Goal: Communication & Community: Answer question/provide support

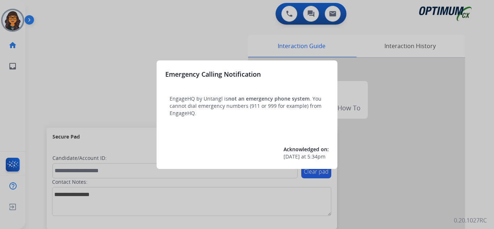
click at [47, 8] on div at bounding box center [247, 114] width 494 height 229
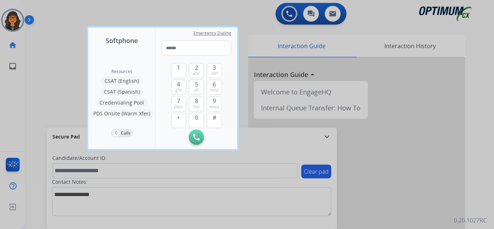
click at [47, 8] on div at bounding box center [247, 114] width 494 height 229
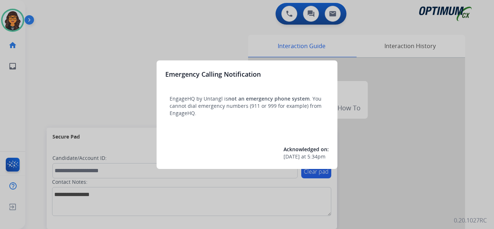
click at [50, 9] on div at bounding box center [247, 114] width 494 height 229
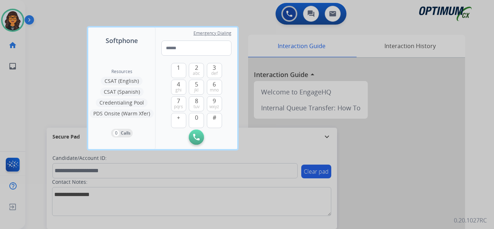
click at [50, 9] on div at bounding box center [247, 114] width 494 height 229
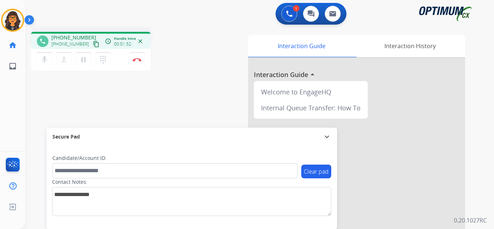
click at [93, 44] on mat-icon "content_copy" at bounding box center [96, 44] width 7 height 7
click at [136, 61] on img at bounding box center [137, 60] width 9 height 4
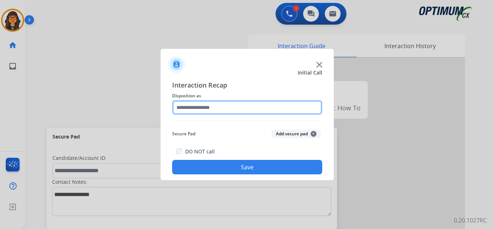
click at [209, 109] on input "text" at bounding box center [247, 107] width 150 height 14
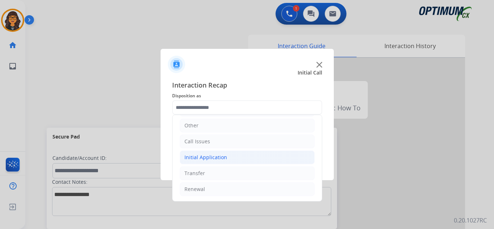
click at [209, 154] on div "Initial Application" at bounding box center [206, 157] width 43 height 7
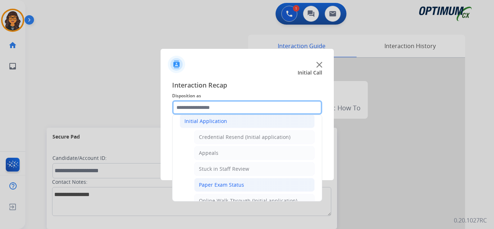
scroll to position [122, 0]
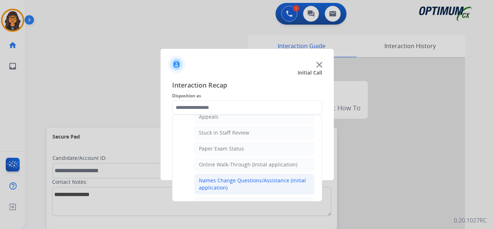
click at [241, 181] on div "Names Change Questions/Assistance (Initial application)" at bounding box center [254, 184] width 111 height 14
type input "**********"
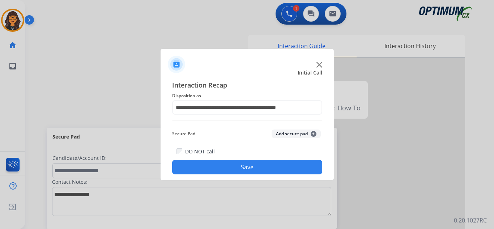
click at [236, 161] on button "Save" at bounding box center [247, 167] width 150 height 14
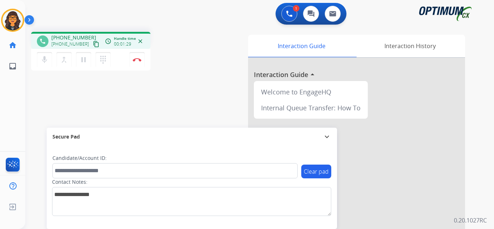
click at [93, 46] on mat-icon "content_copy" at bounding box center [96, 44] width 7 height 7
click at [139, 59] on img at bounding box center [137, 60] width 9 height 4
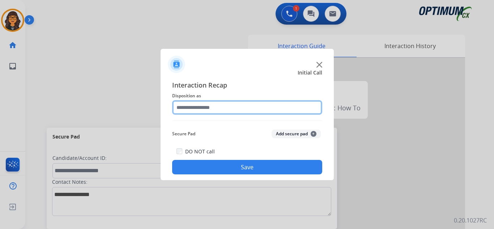
click at [216, 105] on input "text" at bounding box center [247, 107] width 150 height 14
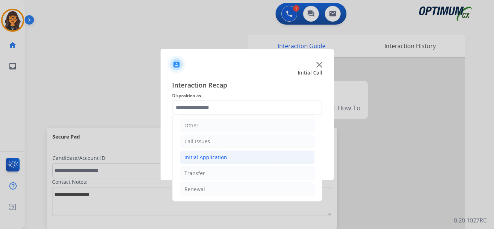
drag, startPoint x: 219, startPoint y: 152, endPoint x: 225, endPoint y: 154, distance: 6.4
click at [219, 152] on li "Initial Application" at bounding box center [247, 157] width 135 height 14
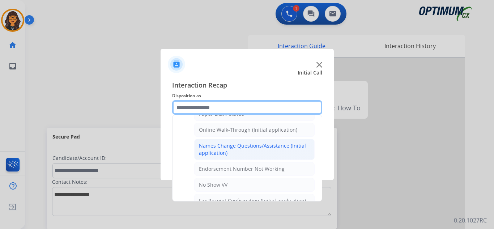
scroll to position [158, 0]
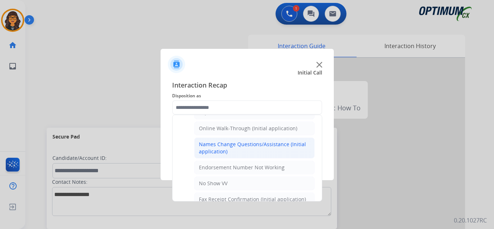
click at [242, 148] on div "Names Change Questions/Assistance (Initial application)" at bounding box center [254, 148] width 111 height 14
type input "**********"
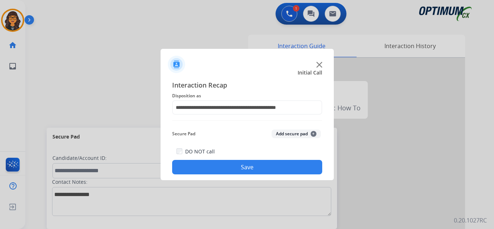
click at [239, 162] on button "Save" at bounding box center [247, 167] width 150 height 14
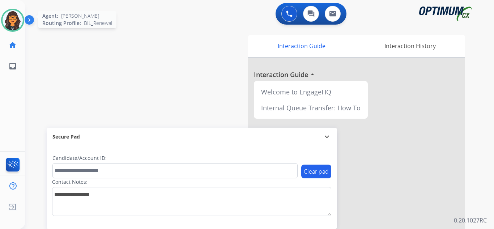
click at [6, 17] on img at bounding box center [13, 20] width 20 height 20
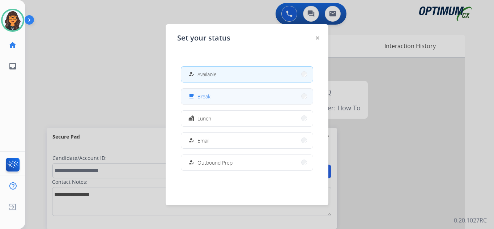
click at [205, 102] on button "free_breakfast Break" at bounding box center [247, 97] width 132 height 16
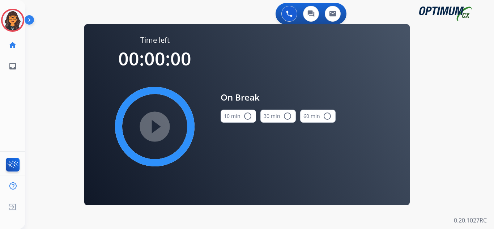
click at [241, 114] on button "10 min radio_button_unchecked" at bounding box center [238, 116] width 35 height 13
click at [159, 124] on mat-icon "play_circle_filled" at bounding box center [154, 126] width 9 height 9
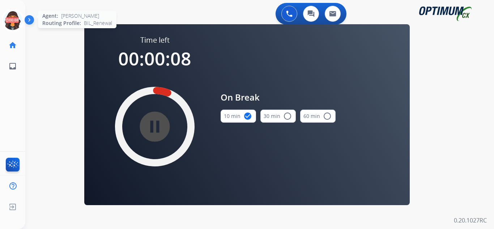
click at [16, 18] on icon at bounding box center [13, 21] width 24 height 24
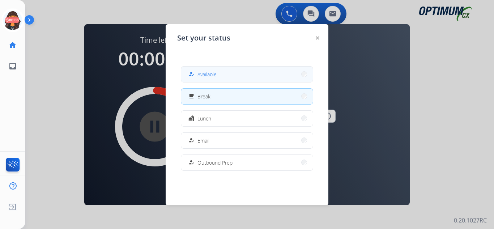
click at [217, 72] on span "Available" at bounding box center [207, 75] width 19 height 8
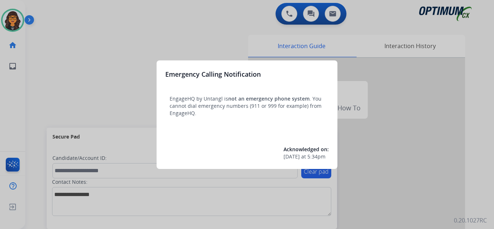
click at [50, 17] on div at bounding box center [247, 114] width 494 height 229
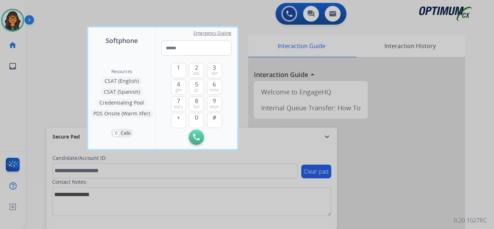
click at [50, 16] on div at bounding box center [247, 114] width 494 height 229
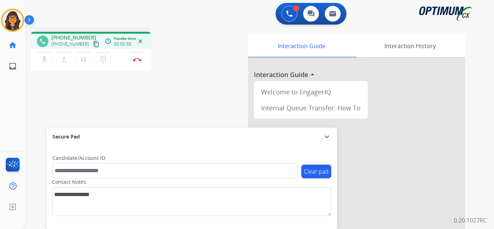
click at [93, 44] on mat-icon "content_copy" at bounding box center [96, 44] width 7 height 7
click at [137, 60] on img at bounding box center [137, 60] width 9 height 4
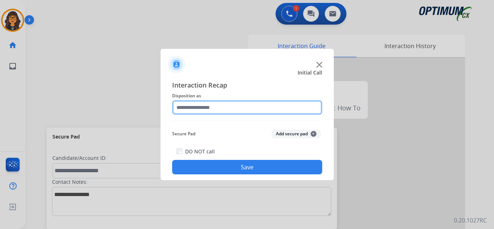
click at [188, 111] on input "text" at bounding box center [247, 107] width 150 height 14
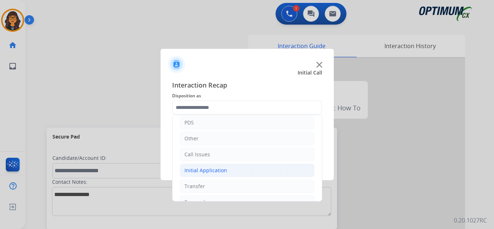
click at [209, 173] on div "Initial Application" at bounding box center [206, 170] width 43 height 7
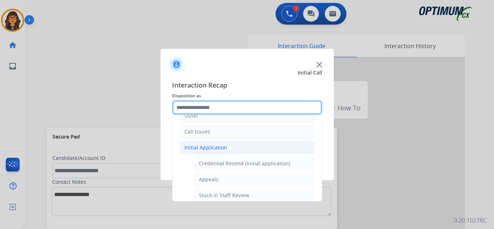
scroll to position [109, 0]
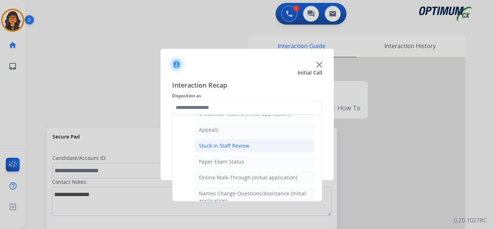
click at [242, 147] on div "Stuck in Staff Review" at bounding box center [224, 145] width 50 height 7
type input "**********"
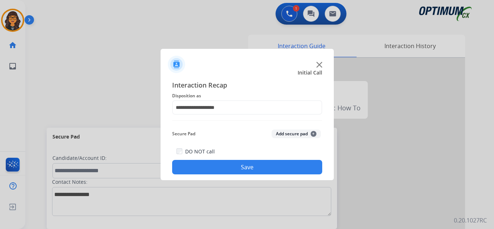
click at [240, 168] on button "Save" at bounding box center [247, 167] width 150 height 14
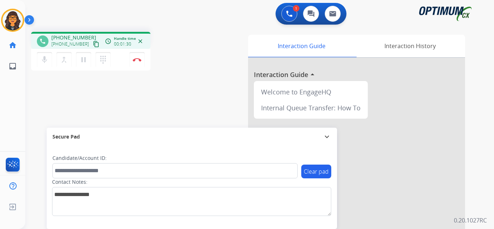
click at [93, 46] on mat-icon "content_copy" at bounding box center [96, 44] width 7 height 7
click at [135, 57] on button "Disconnect" at bounding box center [137, 59] width 15 height 15
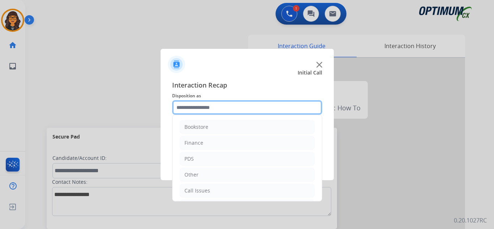
click at [207, 106] on input "text" at bounding box center [247, 107] width 150 height 14
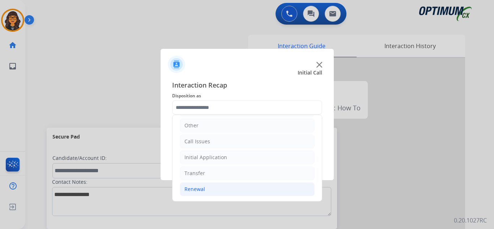
click at [192, 189] on div "Renewal" at bounding box center [195, 189] width 21 height 7
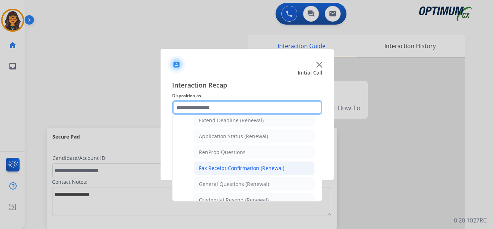
scroll to position [158, 0]
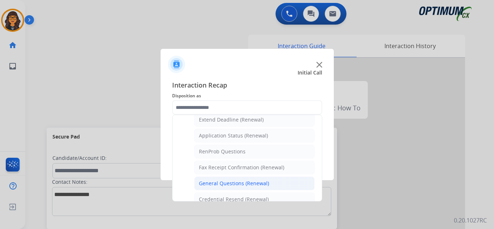
click at [218, 183] on div "General Questions (Renewal)" at bounding box center [234, 183] width 70 height 7
type input "**********"
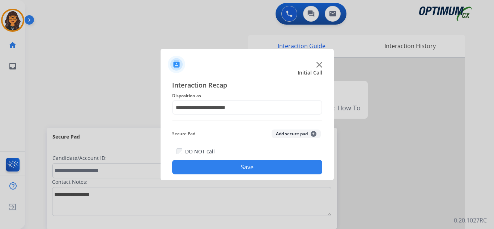
drag, startPoint x: 218, startPoint y: 166, endPoint x: 116, endPoint y: 85, distance: 130.2
click at [218, 166] on button "Save" at bounding box center [247, 167] width 150 height 14
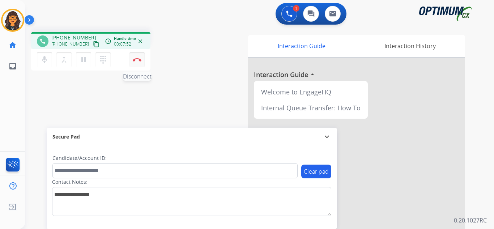
click at [136, 62] on button "Disconnect" at bounding box center [137, 59] width 15 height 15
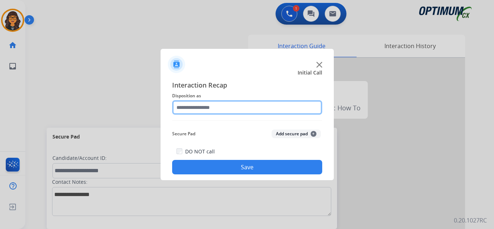
click at [196, 108] on input "text" at bounding box center [247, 107] width 150 height 14
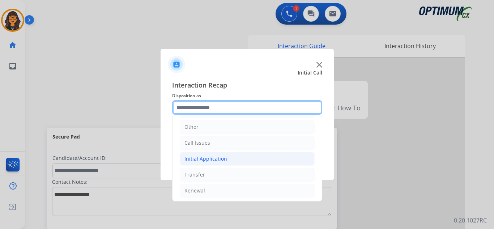
scroll to position [49, 0]
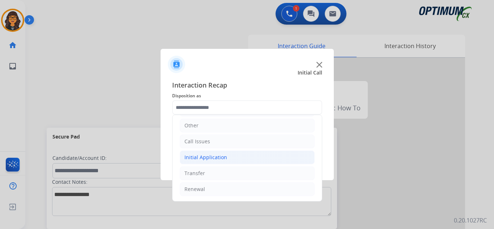
click at [209, 156] on div "Initial Application" at bounding box center [206, 157] width 43 height 7
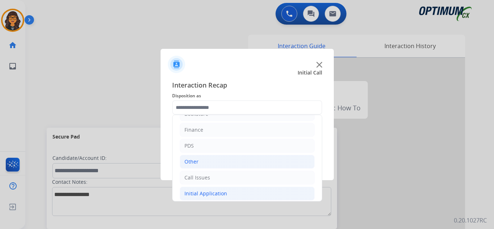
click at [197, 159] on div "Other" at bounding box center [192, 161] width 14 height 7
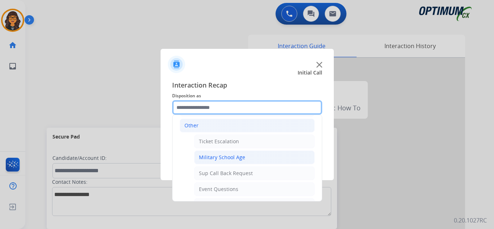
scroll to position [85, 0]
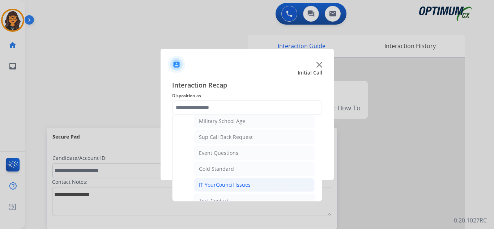
click at [220, 186] on div "IT YourCouncil Issues" at bounding box center [225, 184] width 52 height 7
type input "**********"
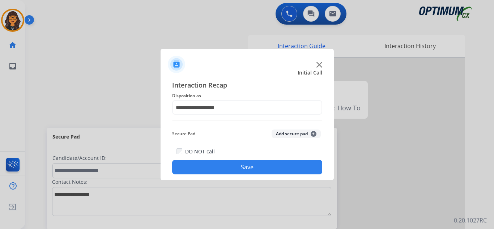
click at [226, 168] on button "Save" at bounding box center [247, 167] width 150 height 14
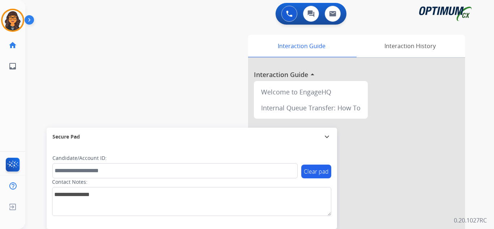
drag, startPoint x: 8, startPoint y: 20, endPoint x: 37, endPoint y: 25, distance: 28.7
click at [9, 20] on img at bounding box center [13, 20] width 20 height 20
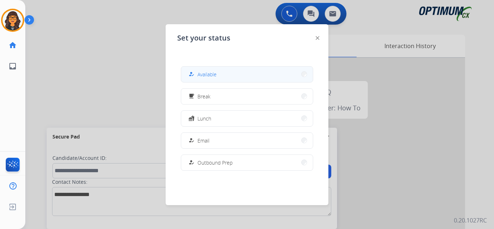
click at [240, 72] on button "how_to_reg Available" at bounding box center [247, 75] width 132 height 16
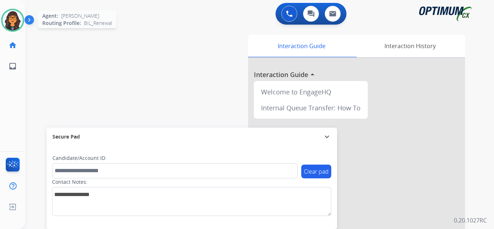
click at [11, 14] on img at bounding box center [13, 20] width 20 height 20
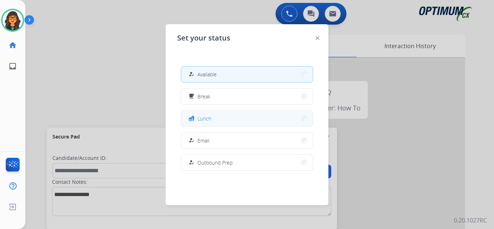
click at [207, 120] on span "Lunch" at bounding box center [205, 119] width 14 height 8
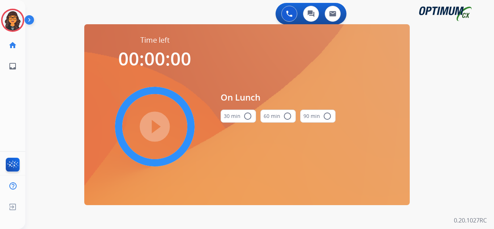
drag, startPoint x: 232, startPoint y: 115, endPoint x: 225, endPoint y: 115, distance: 7.6
click at [232, 115] on button "30 min radio_button_unchecked" at bounding box center [238, 116] width 35 height 13
click at [154, 122] on mat-icon "play_circle_filled" at bounding box center [154, 126] width 9 height 9
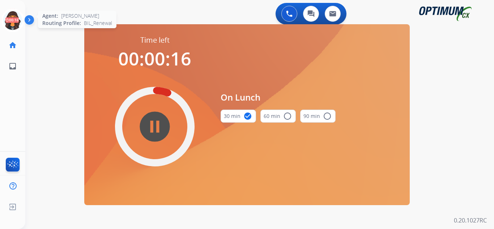
click at [10, 20] on icon at bounding box center [13, 21] width 24 height 24
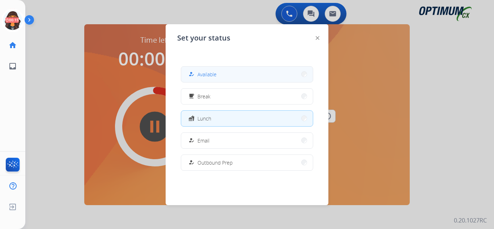
click at [212, 73] on span "Available" at bounding box center [207, 75] width 19 height 8
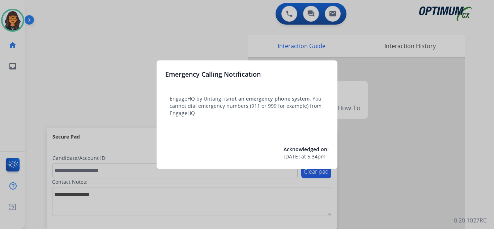
click at [47, 9] on div at bounding box center [247, 114] width 494 height 229
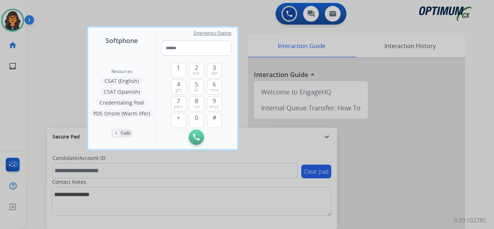
click at [47, 9] on div at bounding box center [247, 114] width 494 height 229
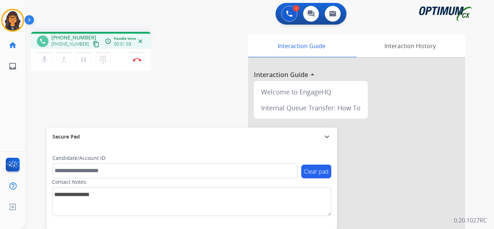
click at [93, 44] on mat-icon "content_copy" at bounding box center [96, 44] width 7 height 7
click at [136, 59] on img at bounding box center [137, 60] width 9 height 4
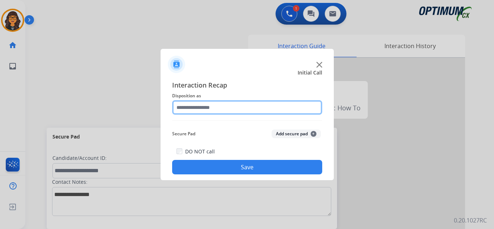
click at [194, 108] on input "text" at bounding box center [247, 107] width 150 height 14
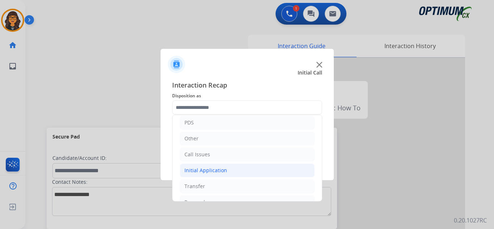
click at [207, 167] on div "Initial Application" at bounding box center [206, 170] width 43 height 7
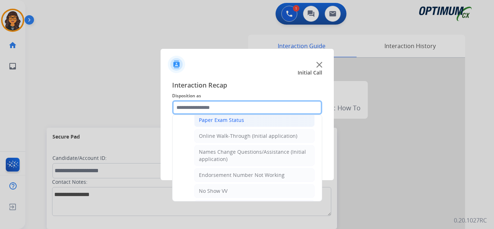
scroll to position [181, 0]
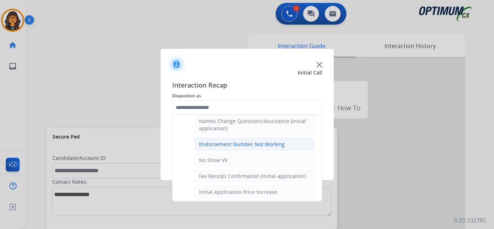
click at [247, 145] on div "Endorsement Number Not Working" at bounding box center [242, 144] width 86 height 7
type input "**********"
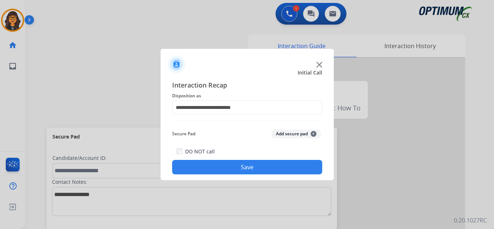
click at [242, 169] on button "Save" at bounding box center [247, 167] width 150 height 14
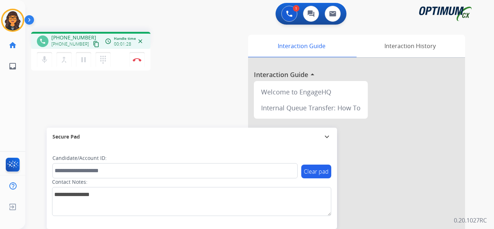
click at [93, 43] on mat-icon "content_copy" at bounding box center [96, 44] width 7 height 7
click at [138, 60] on img at bounding box center [137, 60] width 9 height 4
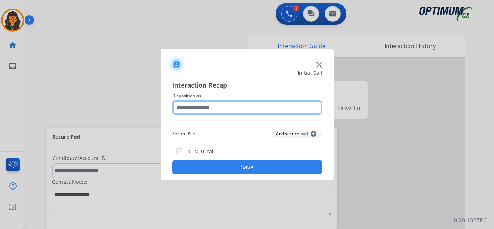
click at [209, 105] on input "text" at bounding box center [247, 107] width 150 height 14
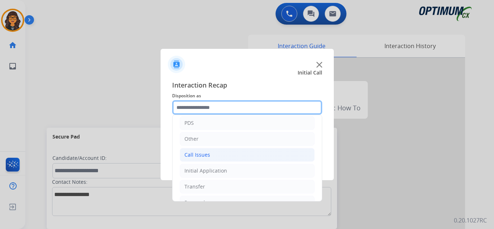
scroll to position [36, 0]
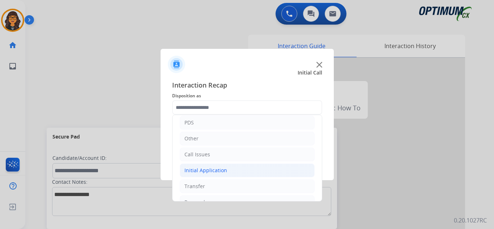
click at [201, 171] on div "Initial Application" at bounding box center [206, 170] width 43 height 7
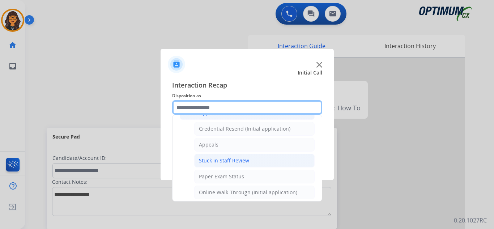
scroll to position [41, 0]
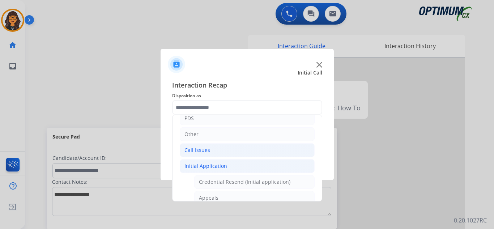
click at [196, 148] on div "Call Issues" at bounding box center [198, 150] width 26 height 7
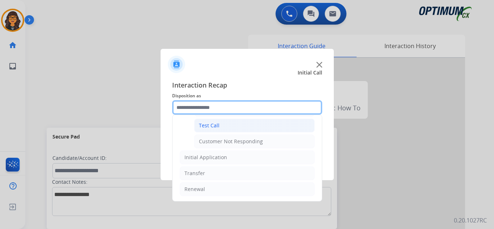
scroll to position [20, 0]
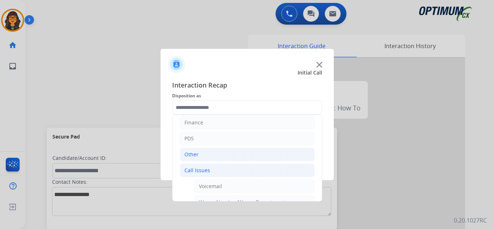
click at [189, 153] on div "Other" at bounding box center [192, 154] width 14 height 7
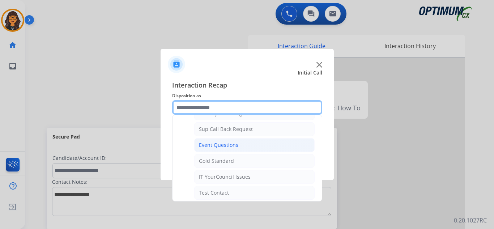
scroll to position [93, 0]
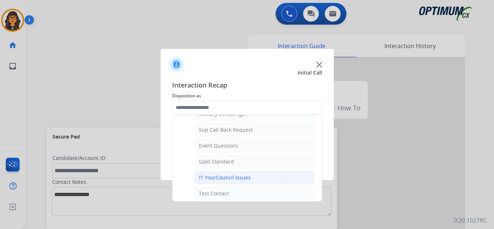
click at [227, 177] on div "IT YourCouncil Issues" at bounding box center [225, 177] width 52 height 7
type input "**********"
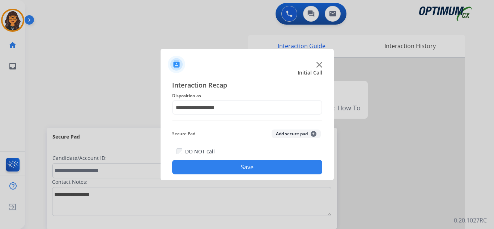
click at [220, 169] on button "Save" at bounding box center [247, 167] width 150 height 14
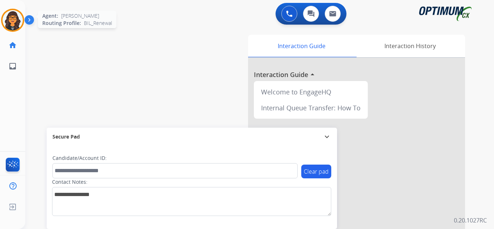
click at [10, 21] on img at bounding box center [13, 20] width 20 height 20
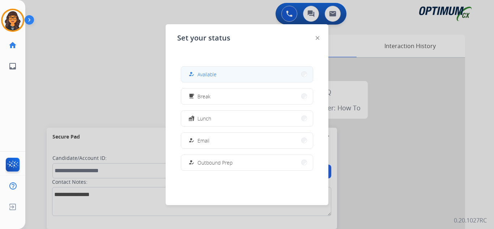
click at [216, 76] on span "Available" at bounding box center [207, 75] width 19 height 8
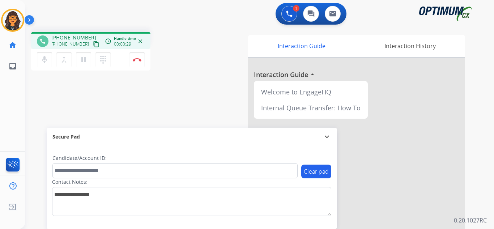
click at [93, 44] on mat-icon "content_copy" at bounding box center [96, 44] width 7 height 7
click at [136, 62] on button "Disconnect" at bounding box center [137, 59] width 15 height 15
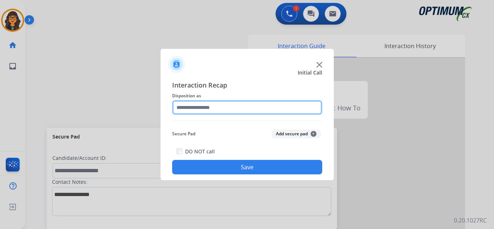
click at [203, 105] on input "text" at bounding box center [247, 107] width 150 height 14
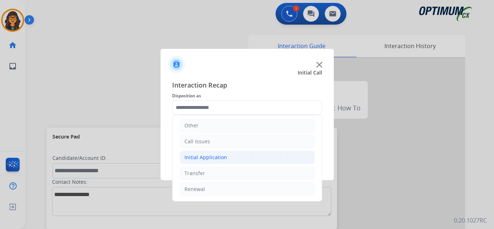
click at [211, 156] on div "Initial Application" at bounding box center [206, 157] width 43 height 7
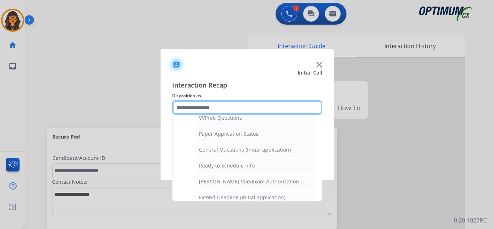
scroll to position [438, 0]
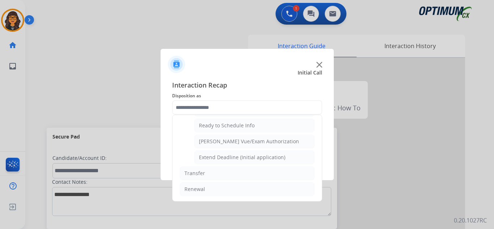
click at [246, 137] on li "[PERSON_NAME] Vue/Exam Authorization" at bounding box center [254, 142] width 120 height 14
type input "**********"
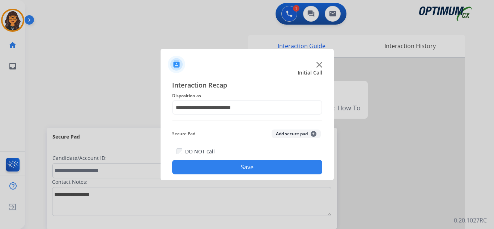
click at [246, 172] on button "Save" at bounding box center [247, 167] width 150 height 14
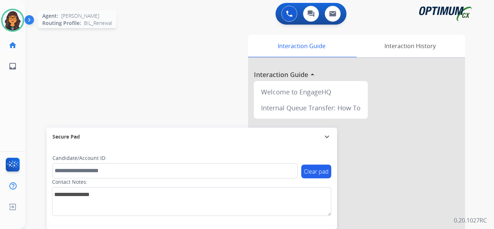
click at [12, 10] on div at bounding box center [12, 20] width 23 height 23
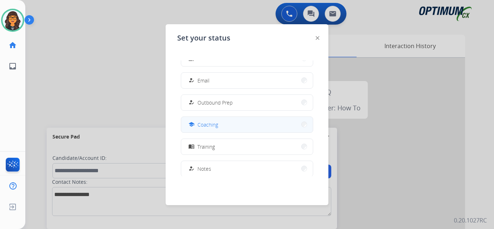
scroll to position [72, 0]
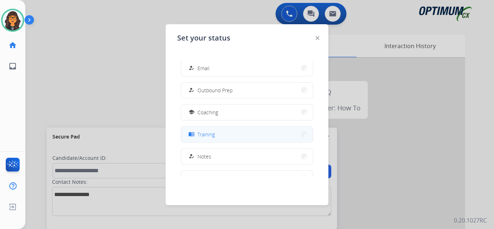
click at [211, 132] on span "Training" at bounding box center [206, 135] width 17 height 8
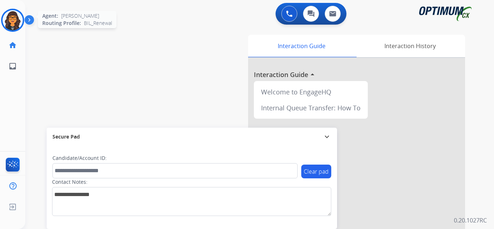
click at [8, 19] on img at bounding box center [13, 20] width 20 height 20
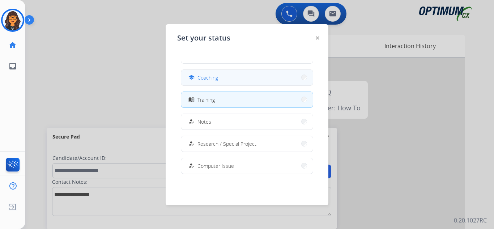
scroll to position [109, 0]
click at [317, 38] on img at bounding box center [318, 38] width 4 height 4
